Goal: Task Accomplishment & Management: Use online tool/utility

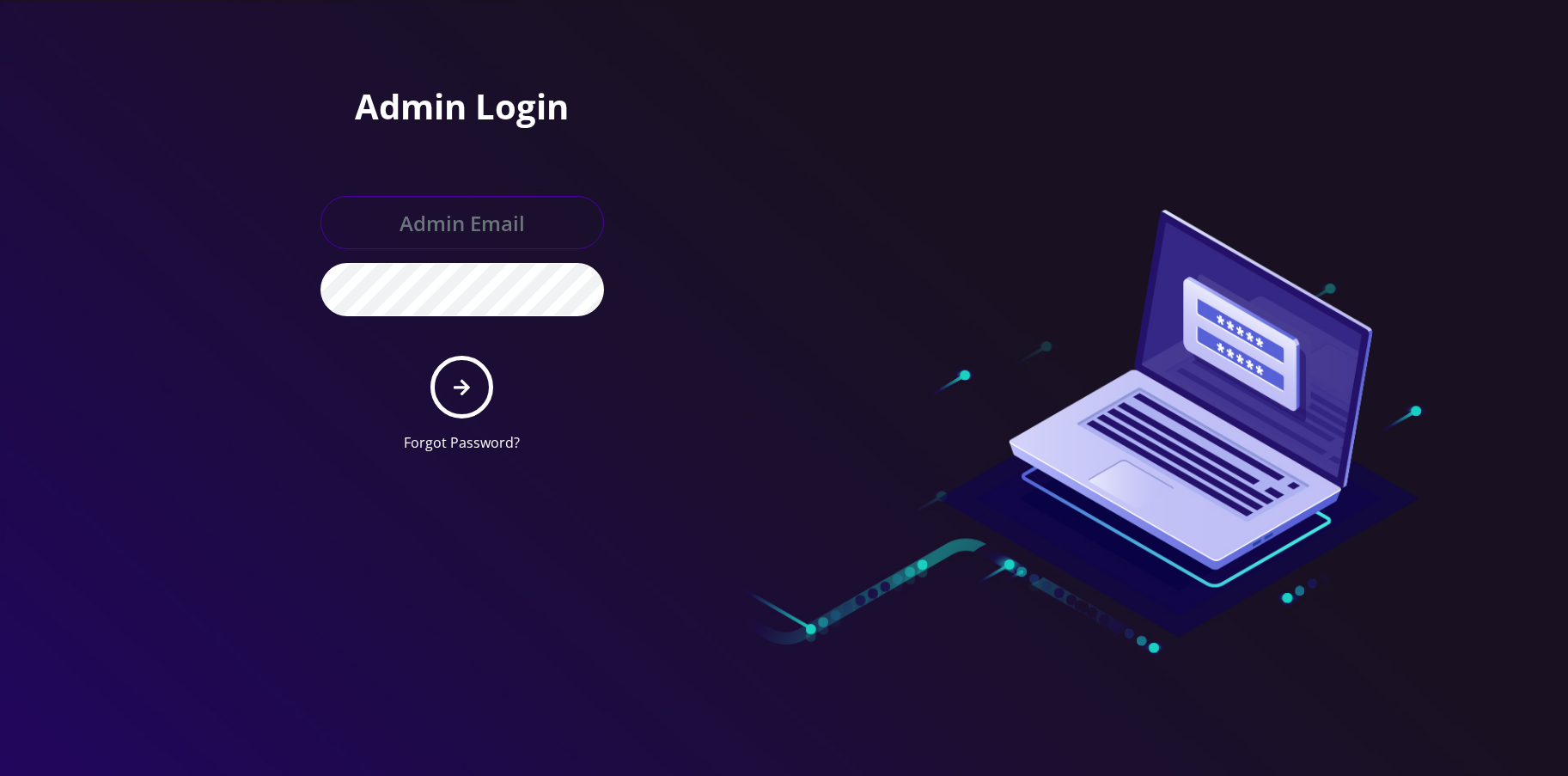
type input "[EMAIL_ADDRESS][DOMAIN_NAME]"
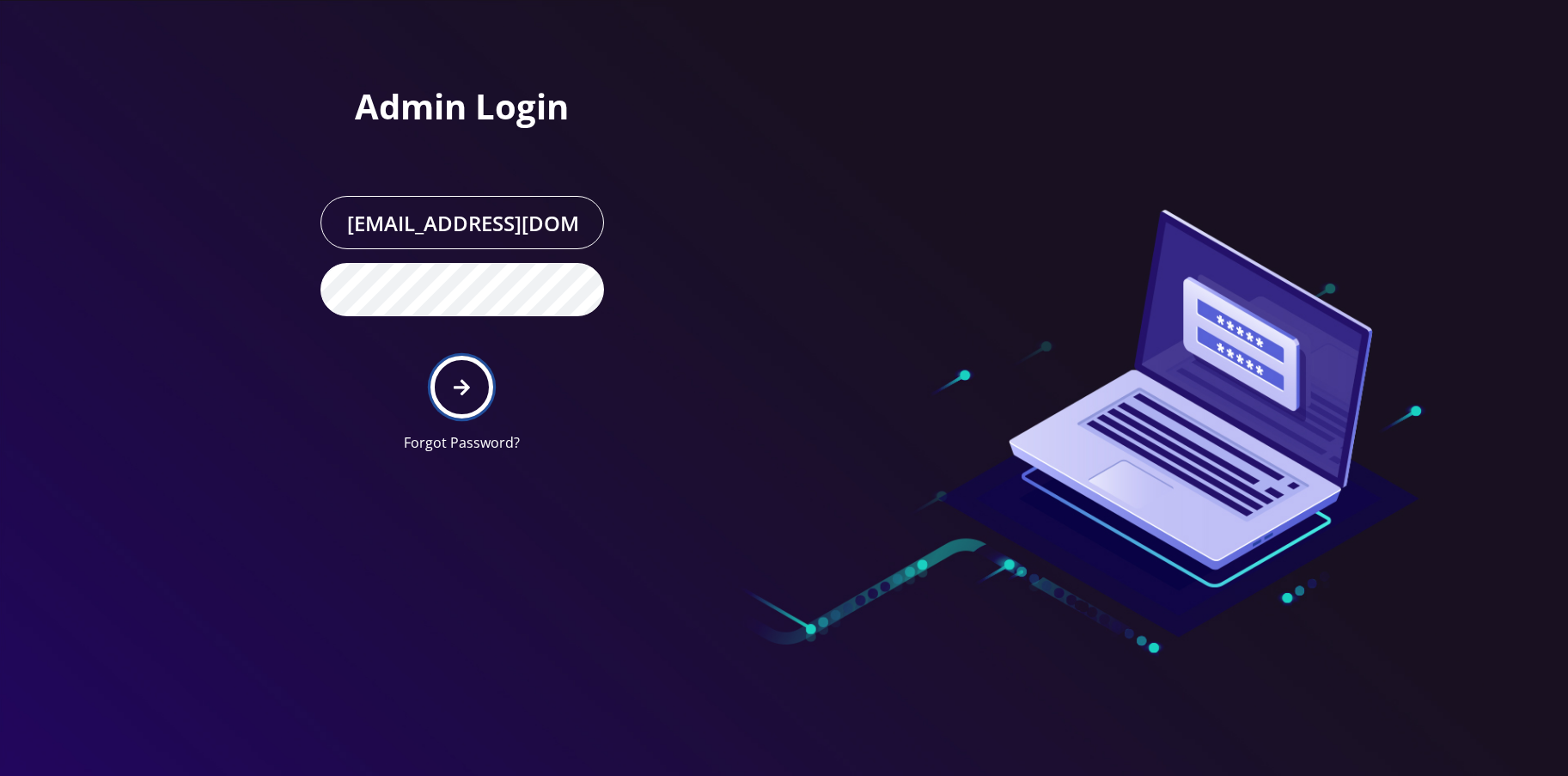
click at [462, 381] on icon "submit" at bounding box center [461, 387] width 16 height 16
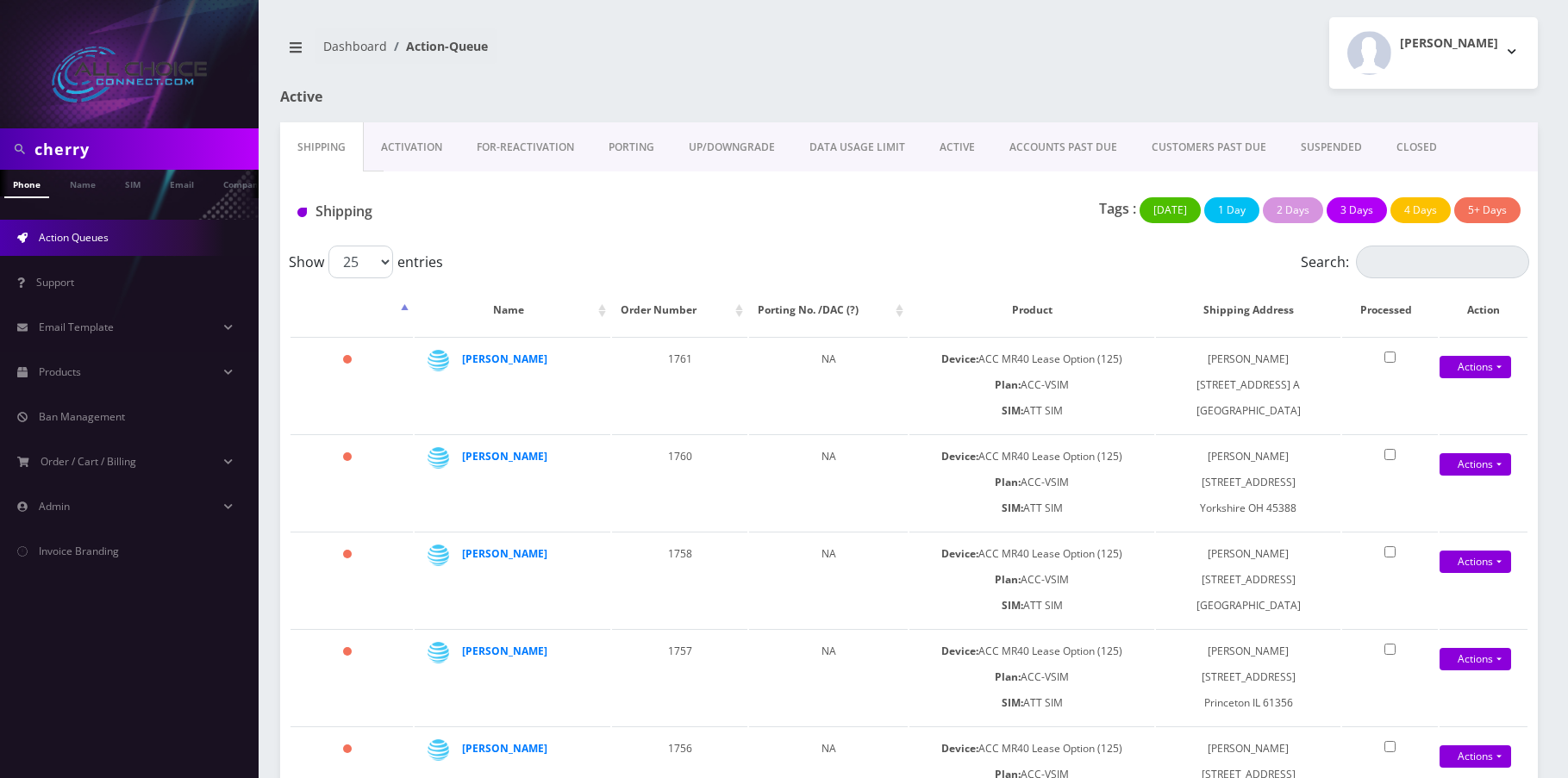
scroll to position [0, 8]
click at [961, 140] on link "ACTIVE" at bounding box center [957, 147] width 70 height 50
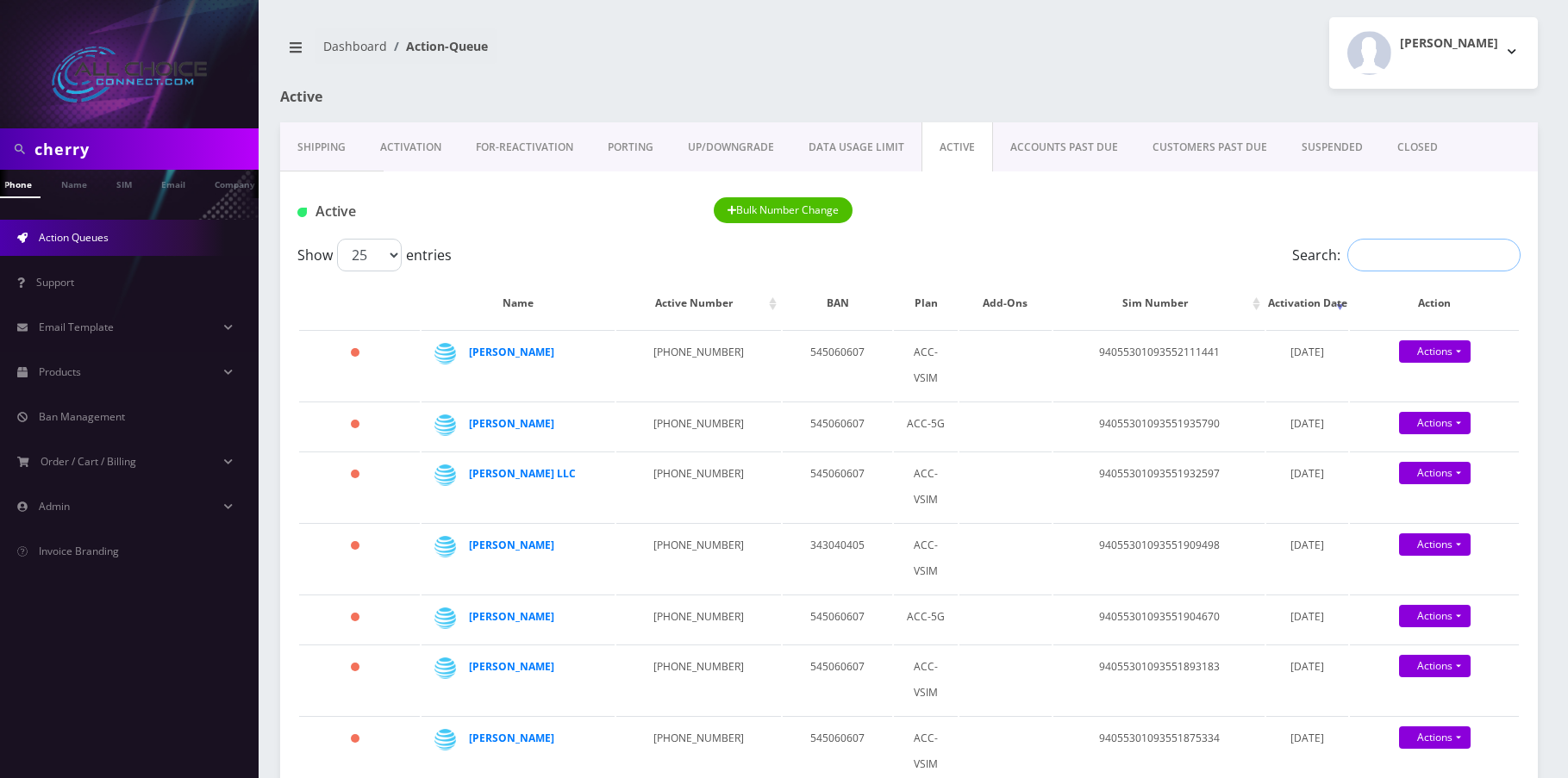
drag, startPoint x: 1388, startPoint y: 264, endPoint x: 1390, endPoint y: 252, distance: 12.2
click at [1390, 252] on input "Search:" at bounding box center [1433, 255] width 173 height 33
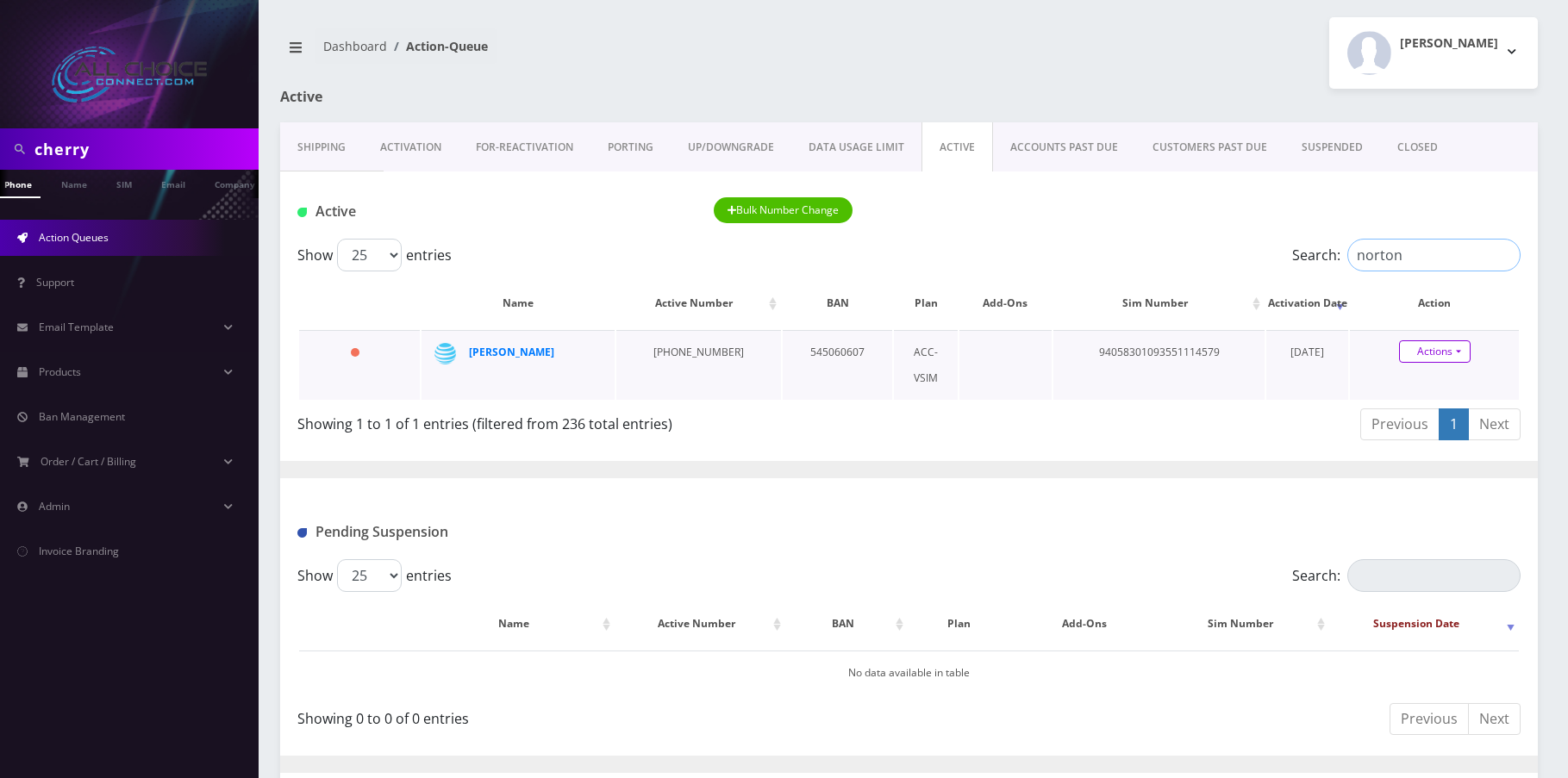
type input "norton"
click at [1427, 357] on link "Actions" at bounding box center [1434, 352] width 72 height 23
click at [1412, 383] on link "Close" at bounding box center [1448, 384] width 168 height 25
type input "09/22/2025"
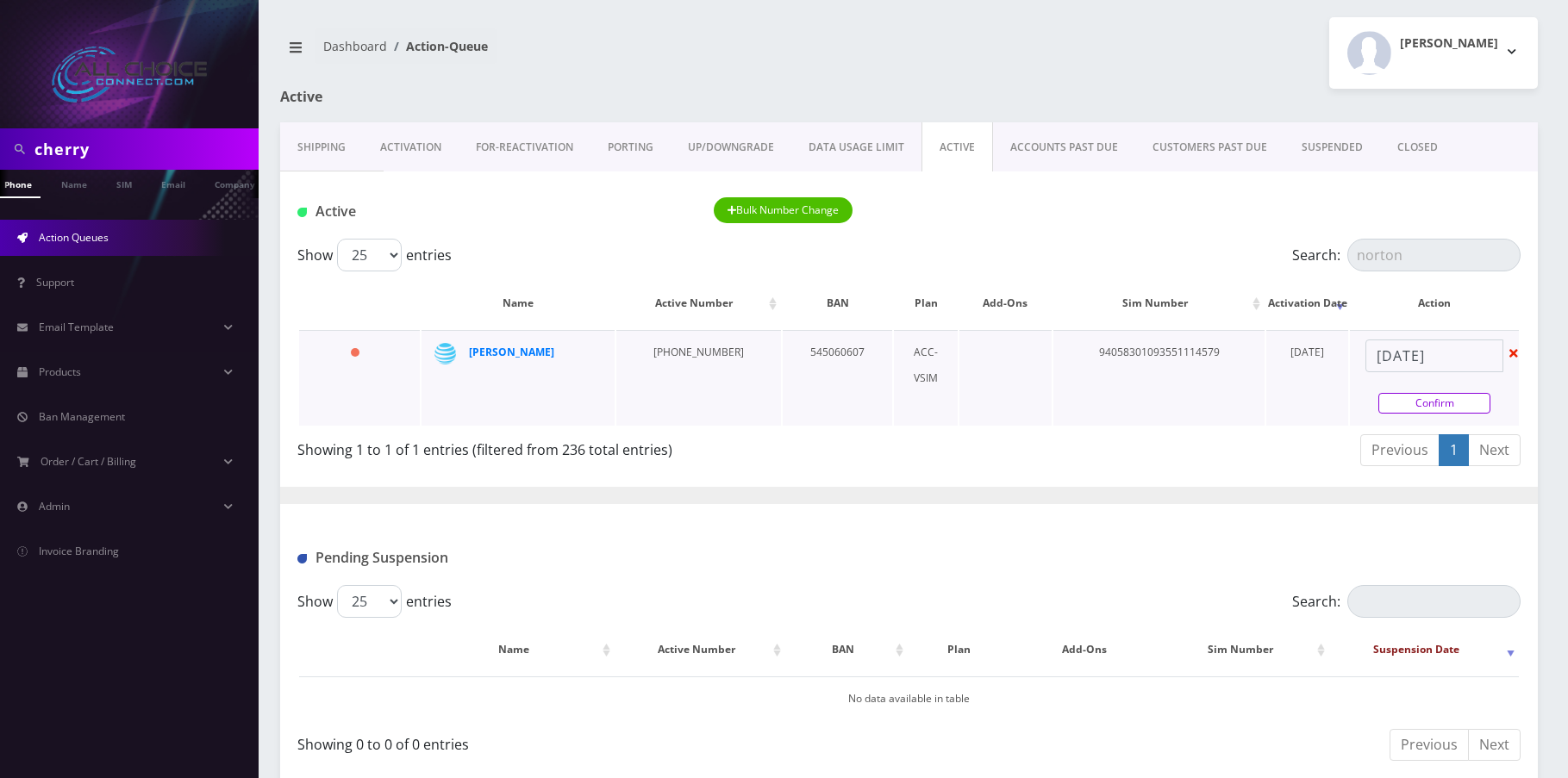
click at [1416, 402] on link "Confirm" at bounding box center [1433, 404] width 112 height 21
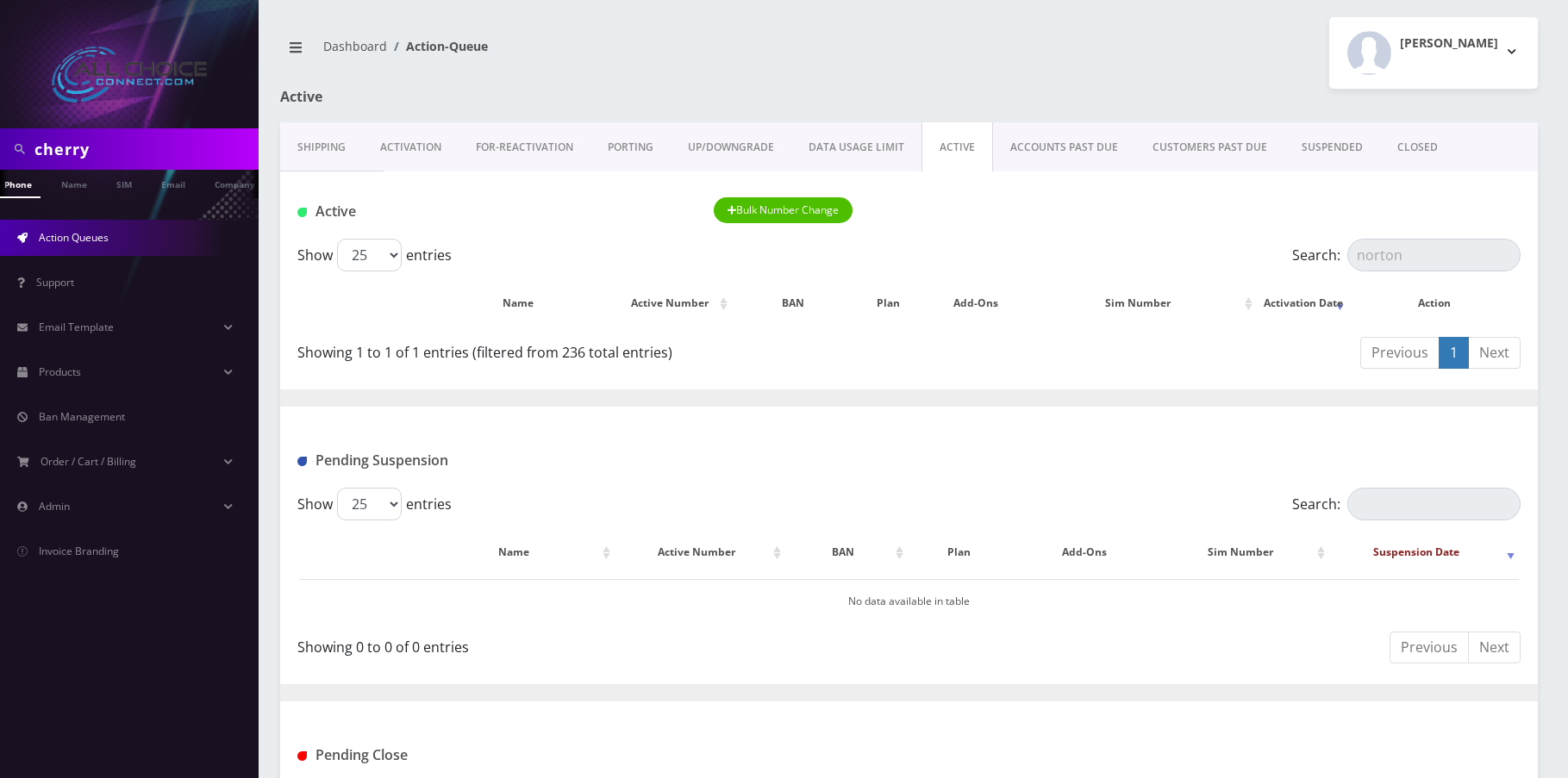
click at [1417, 141] on link "CLOSED" at bounding box center [1417, 147] width 75 height 50
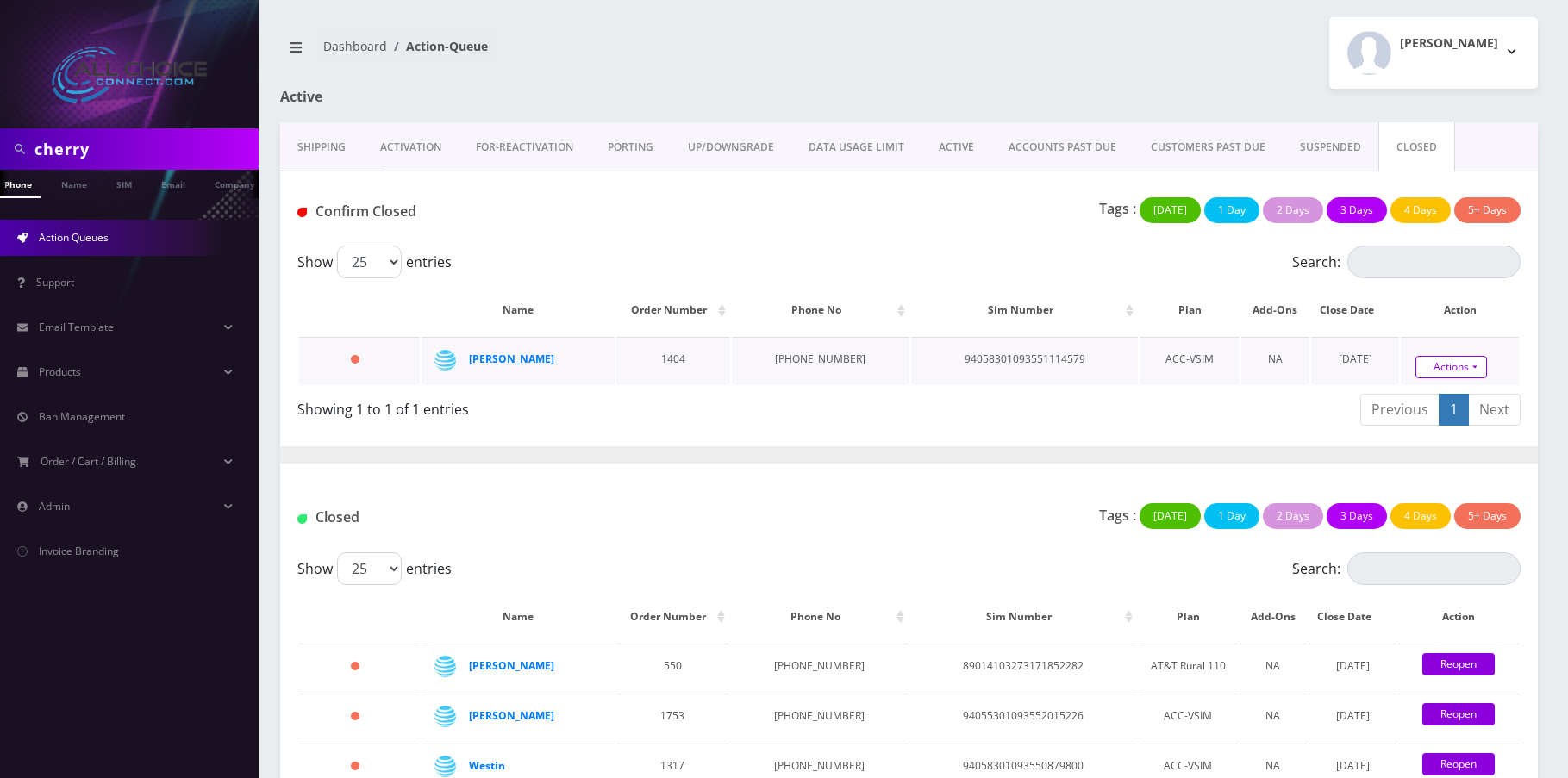
click at [1456, 358] on link "Actions" at bounding box center [1450, 367] width 72 height 23
click at [1440, 310] on link "Confirm" at bounding box center [1475, 318] width 138 height 21
